Goal: Information Seeking & Learning: Understand process/instructions

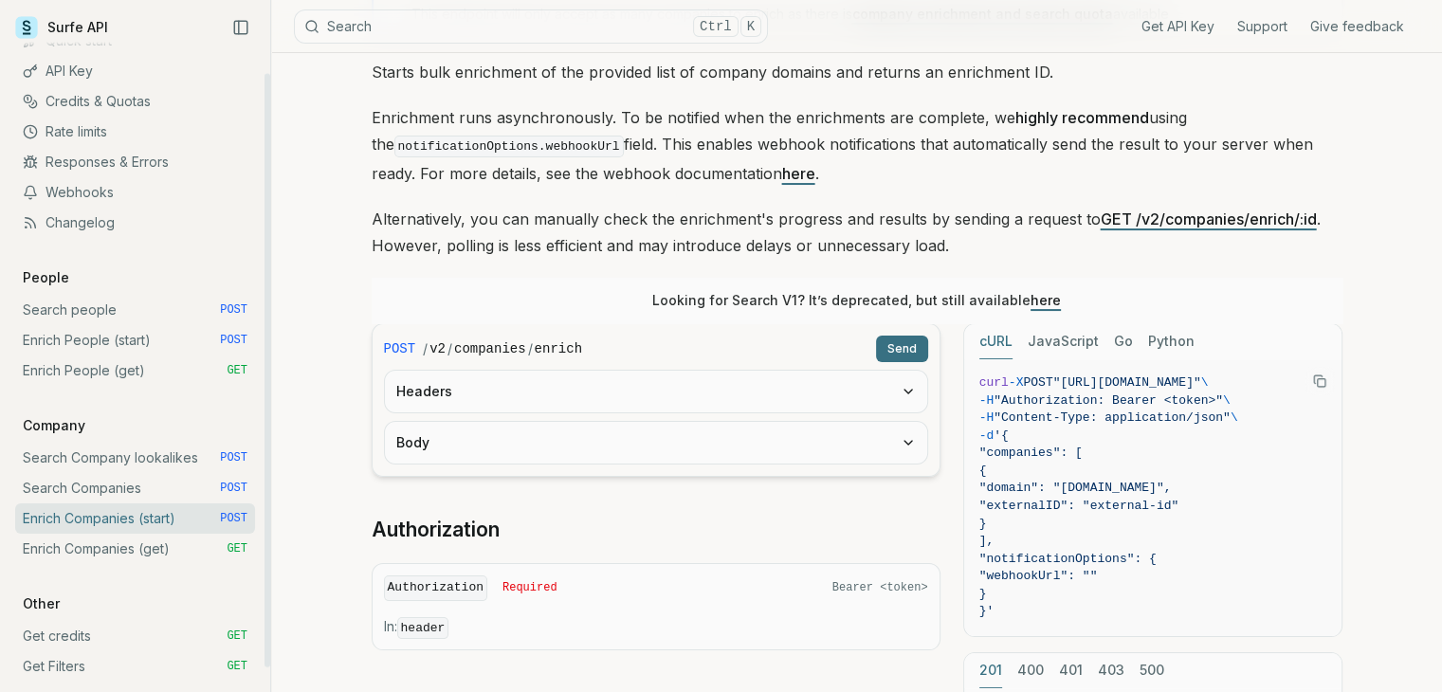
scroll to position [63, 0]
click at [132, 519] on link "Enrich Companies (start) POST" at bounding box center [135, 514] width 240 height 30
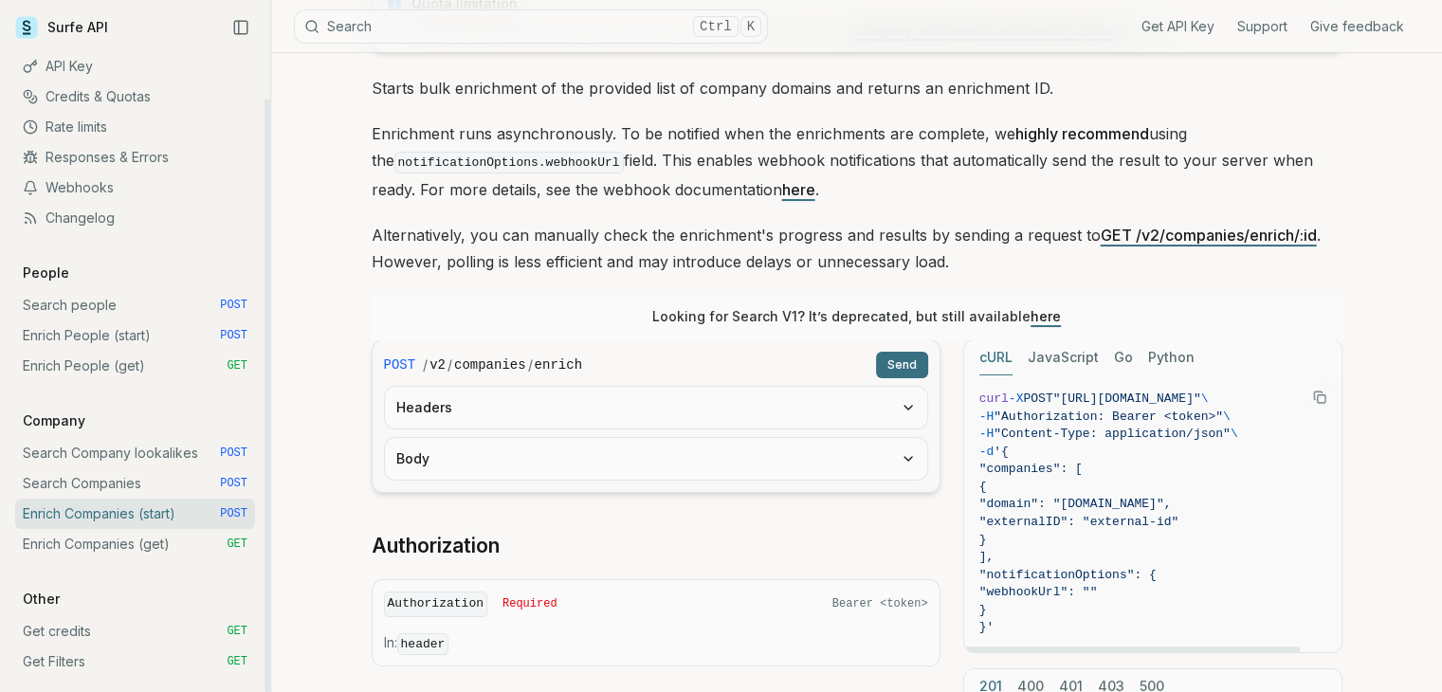
scroll to position [190, 0]
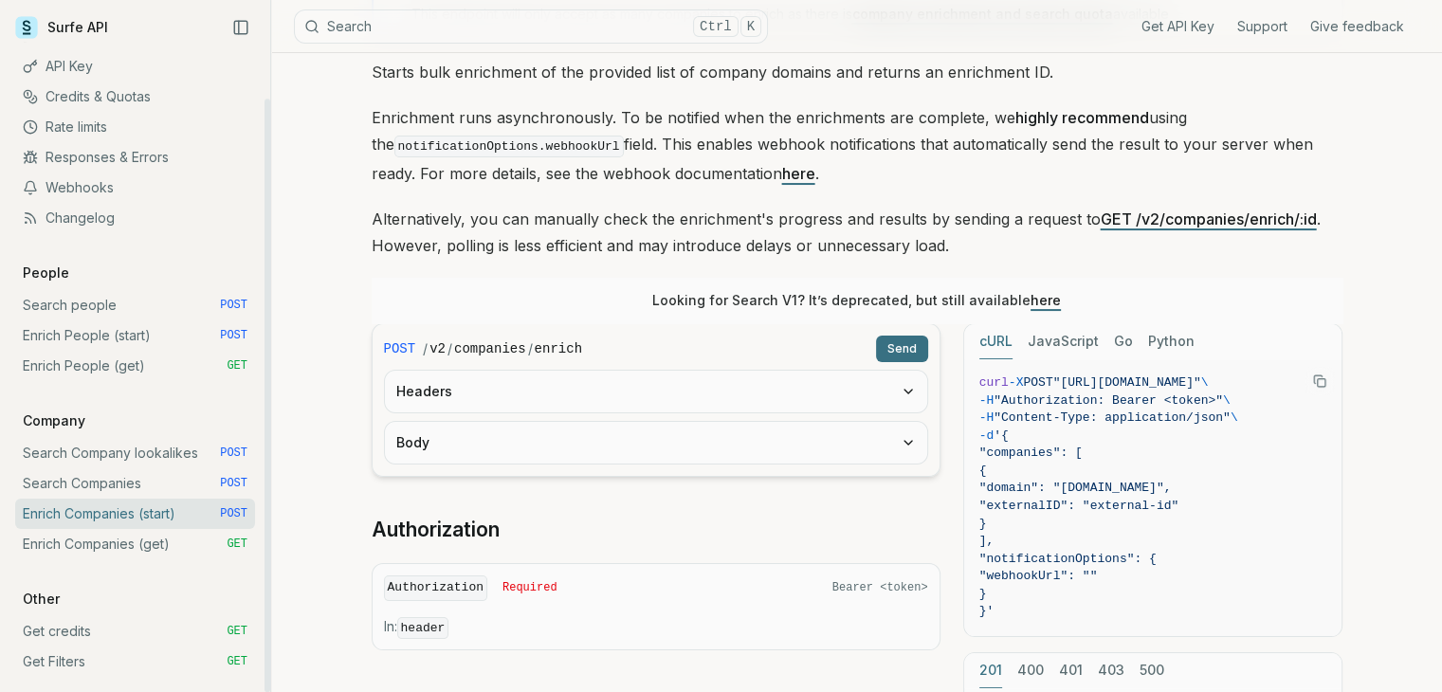
click at [76, 536] on link "Enrich Companies (get) GET" at bounding box center [135, 544] width 240 height 30
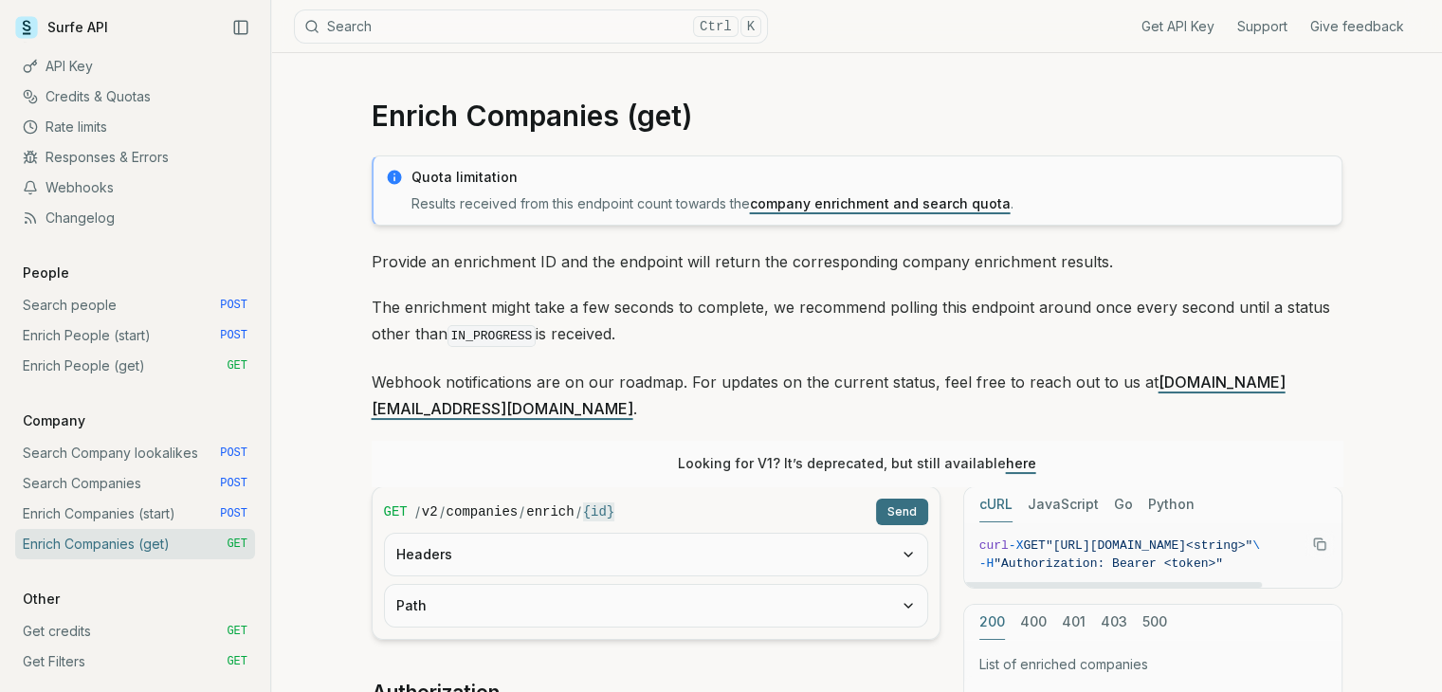
drag, startPoint x: 1175, startPoint y: 555, endPoint x: 1088, endPoint y: 550, distance: 87.3
click at [1088, 582] on div at bounding box center [1113, 585] width 298 height 6
click at [1252, 538] on span ""[URL][DOMAIN_NAME]<string>"" at bounding box center [1149, 545] width 207 height 14
copy span "companies"
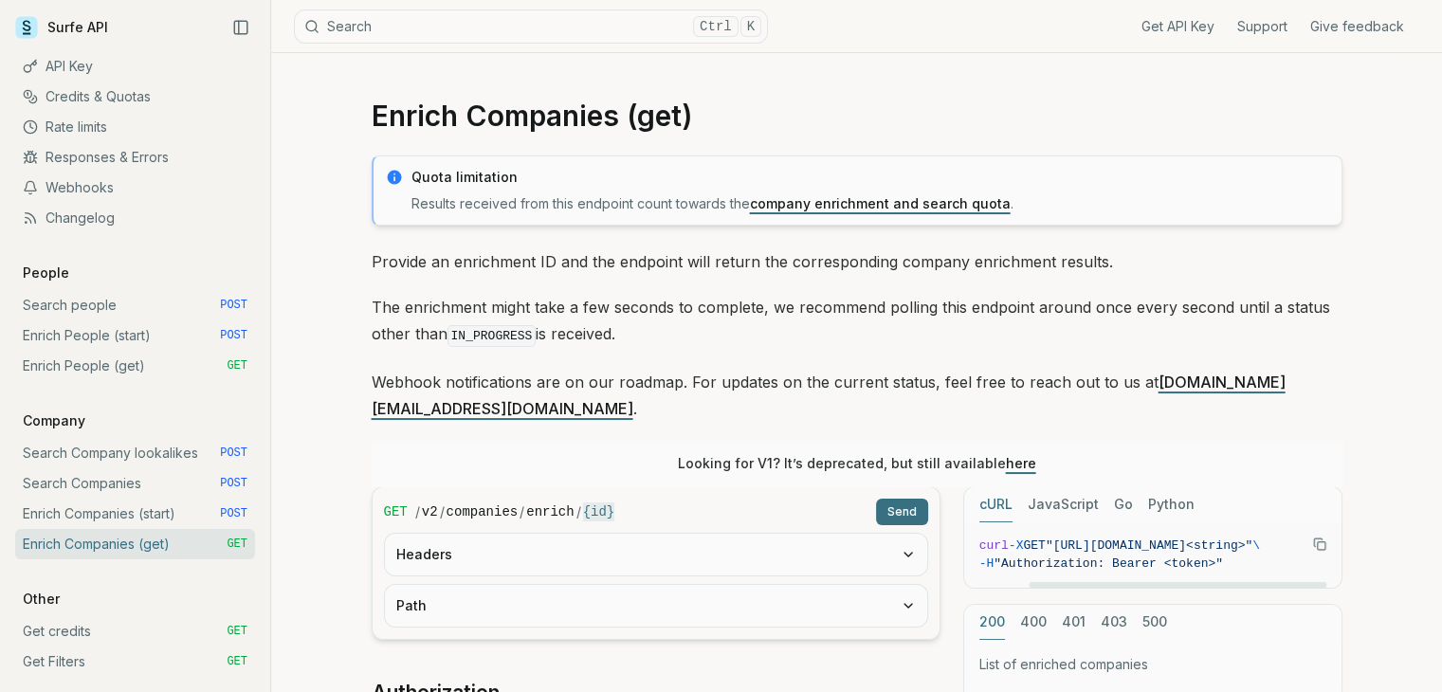
scroll to position [0, 100]
drag, startPoint x: 1222, startPoint y: 557, endPoint x: 1316, endPoint y: 539, distance: 95.6
click at [1316, 582] on div at bounding box center [1192, 585] width 298 height 6
click at [104, 513] on link "Enrich Companies (start) POST" at bounding box center [135, 514] width 240 height 30
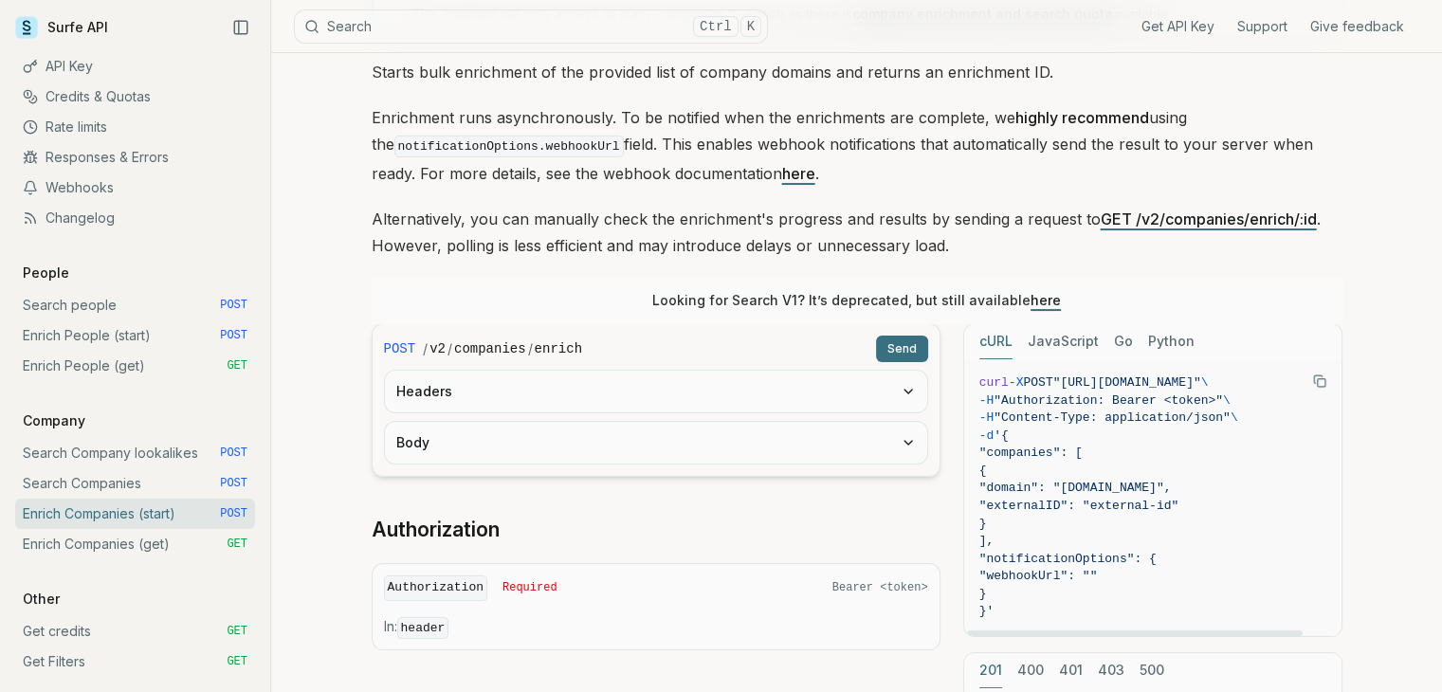
scroll to position [0, 45]
drag, startPoint x: 1175, startPoint y: 631, endPoint x: 1240, endPoint y: 609, distance: 68.4
click at [1240, 630] on div at bounding box center [1172, 633] width 336 height 6
